Goal: Task Accomplishment & Management: Manage account settings

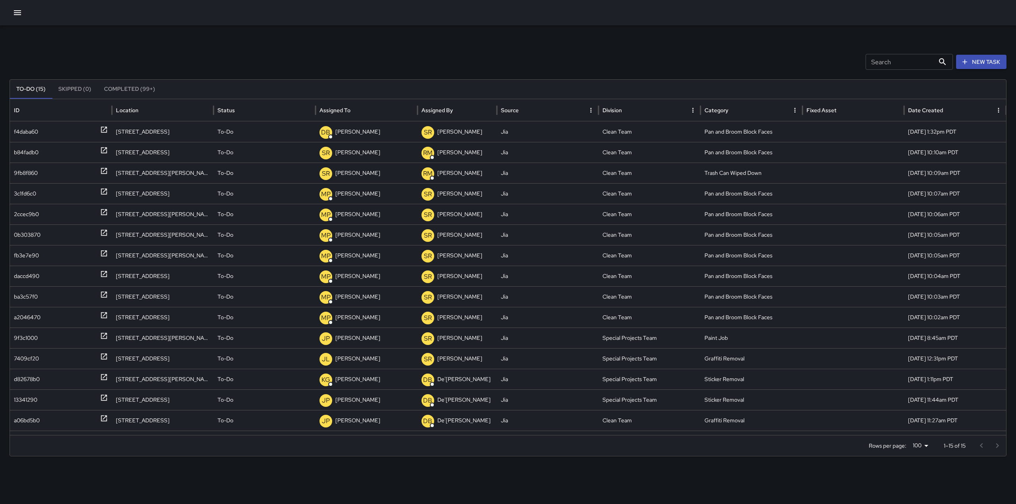
click at [18, 13] on icon "button" at bounding box center [17, 12] width 7 height 5
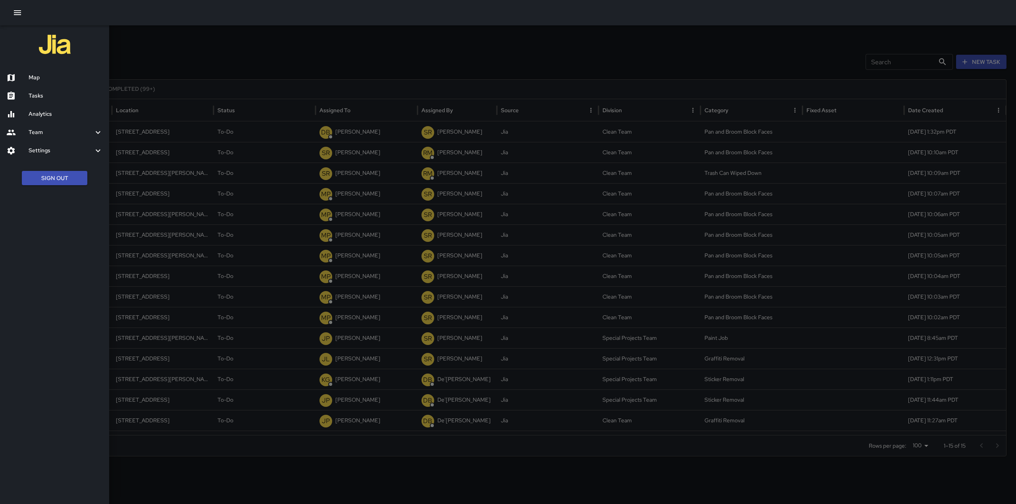
click at [35, 82] on h6 "Map" at bounding box center [66, 77] width 74 height 9
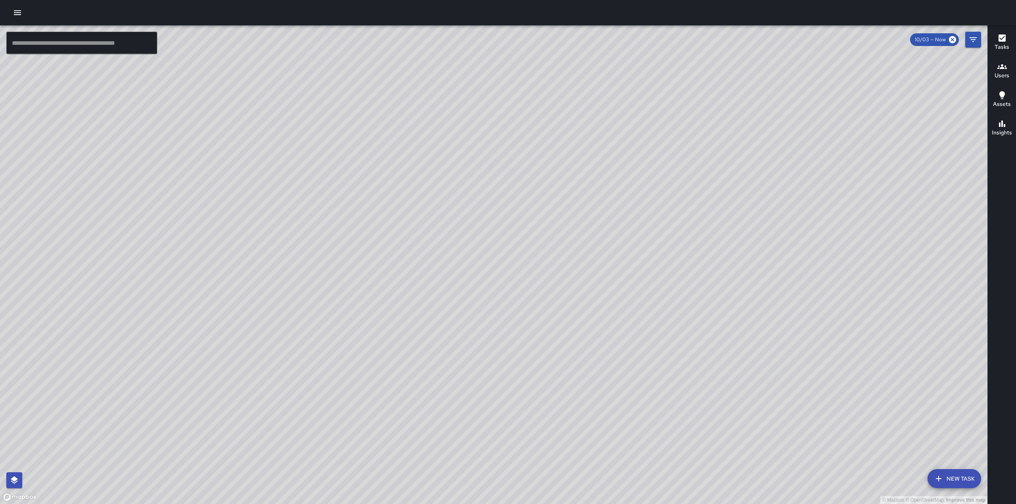
drag, startPoint x: 561, startPoint y: 228, endPoint x: 530, endPoint y: 339, distance: 115.2
click at [530, 339] on div "© Mapbox © OpenStreetMap Improve this map" at bounding box center [493, 264] width 987 height 479
click at [566, 221] on div "© Mapbox © OpenStreetMap Improve this map" at bounding box center [493, 264] width 987 height 479
click at [134, 183] on div "© Mapbox © OpenStreetMap Improve this map" at bounding box center [493, 264] width 987 height 479
click at [277, 367] on div "© Mapbox © OpenStreetMap Improve this map" at bounding box center [493, 264] width 987 height 479
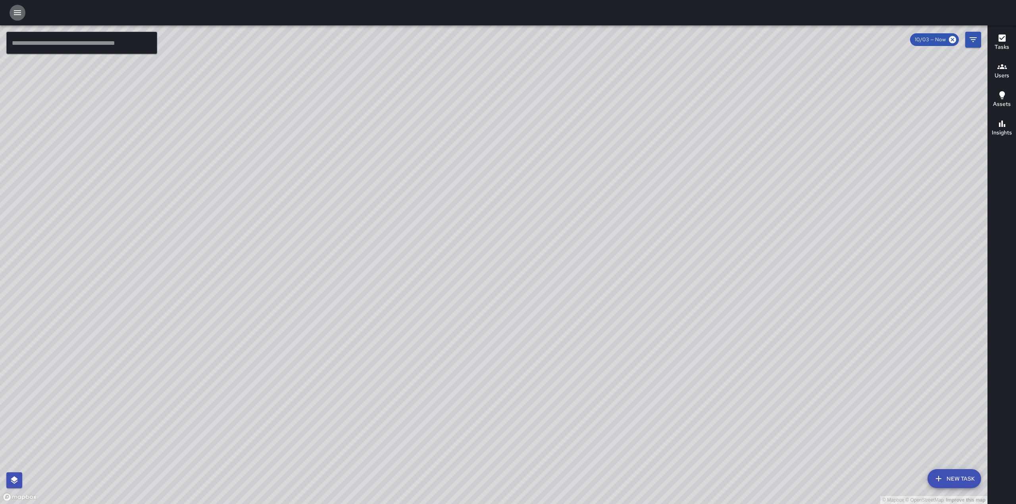
click at [20, 11] on icon "button" at bounding box center [17, 12] width 7 height 5
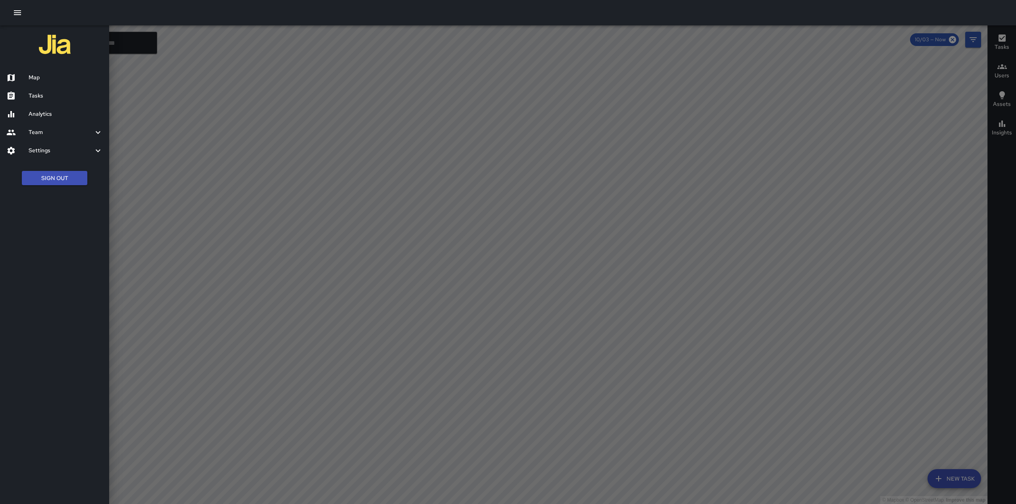
click at [33, 98] on h6 "Tasks" at bounding box center [66, 96] width 74 height 9
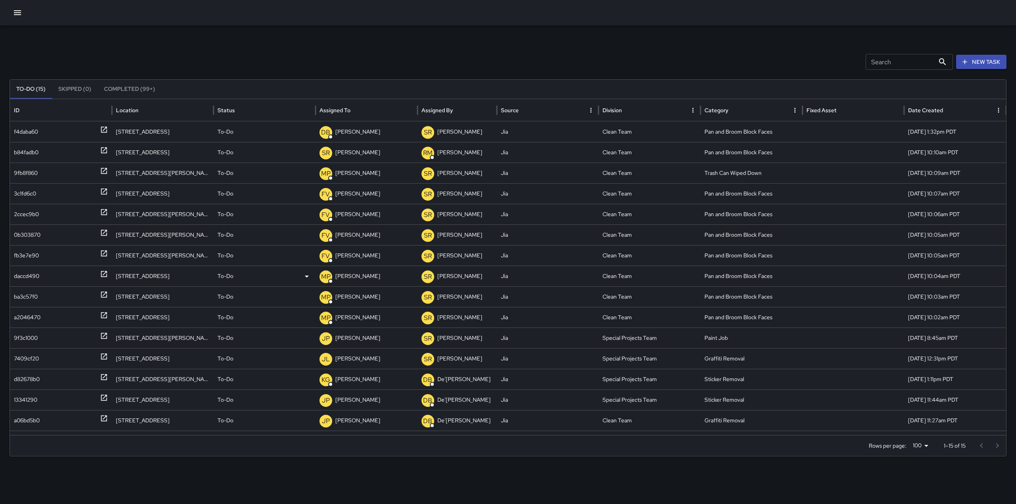
click at [227, 277] on p "To-Do" at bounding box center [225, 276] width 16 height 20
click at [237, 322] on li "Completed" at bounding box center [264, 325] width 101 height 14
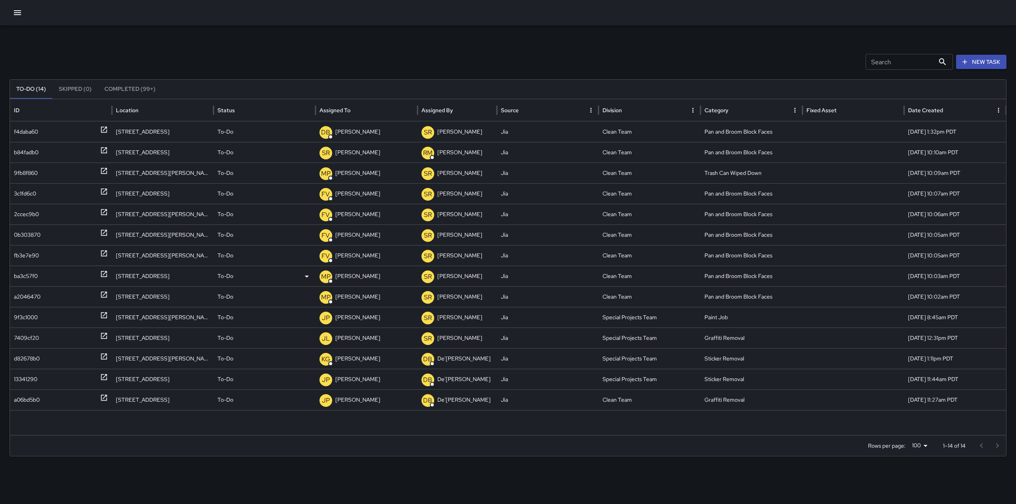
click at [223, 277] on p "To-Do" at bounding box center [225, 276] width 16 height 20
click at [239, 321] on li "Completed" at bounding box center [264, 325] width 101 height 14
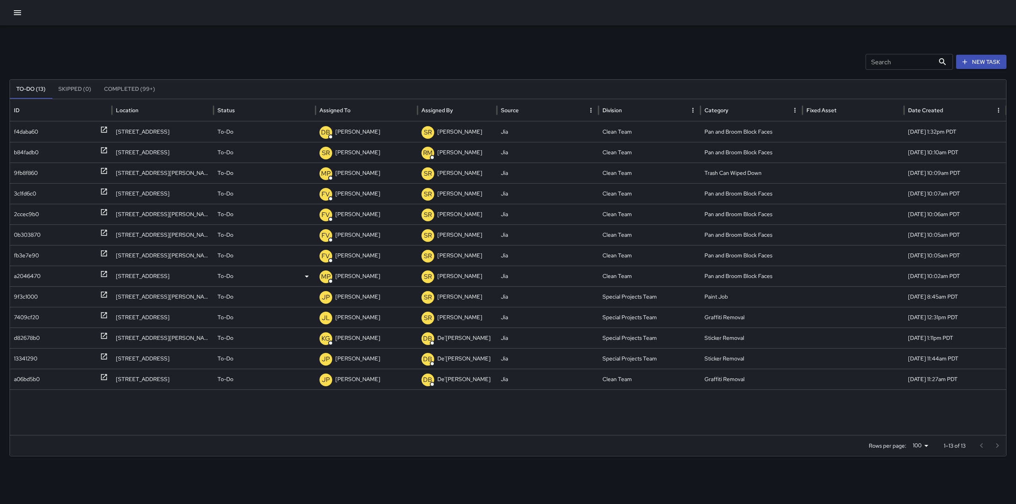
click at [234, 280] on div "To-Do" at bounding box center [264, 276] width 94 height 20
click at [244, 325] on li "Completed" at bounding box center [264, 325] width 101 height 14
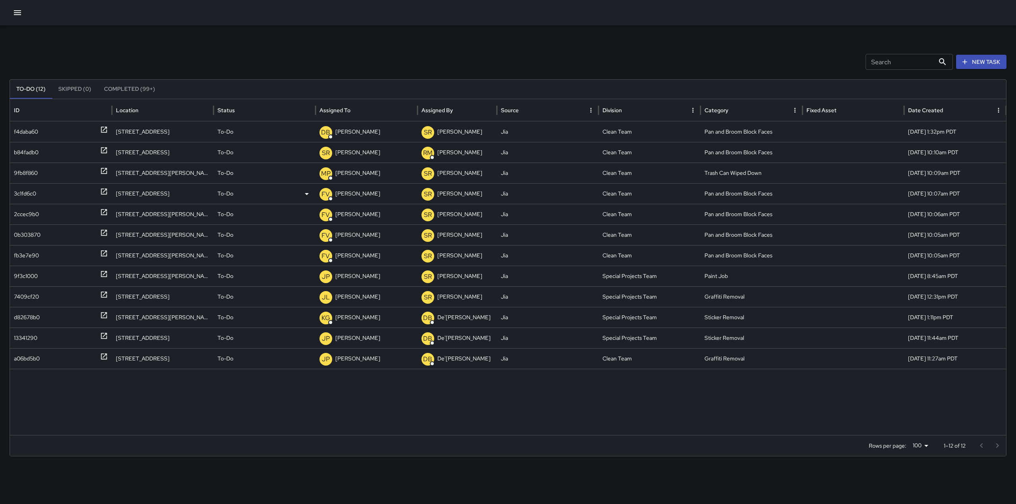
click at [331, 202] on div "FV" at bounding box center [325, 194] width 13 height 20
click at [387, 46] on div "**********" at bounding box center [508, 250] width 1016 height 450
